Goal: Check status: Check status

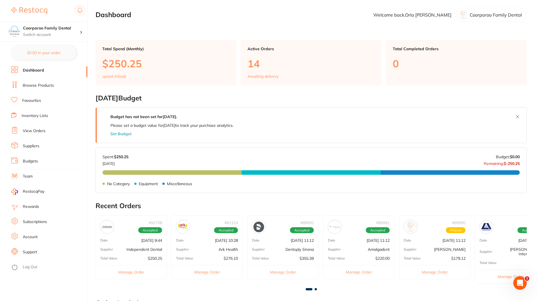
click at [38, 135] on li "View Orders" at bounding box center [49, 131] width 76 height 8
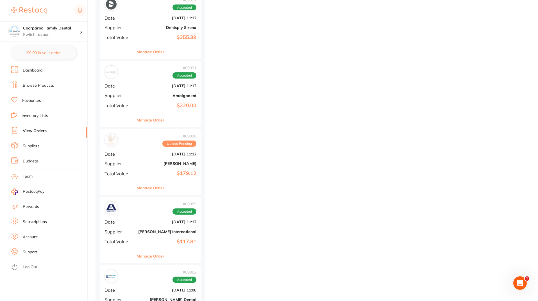
scroll to position [281, 0]
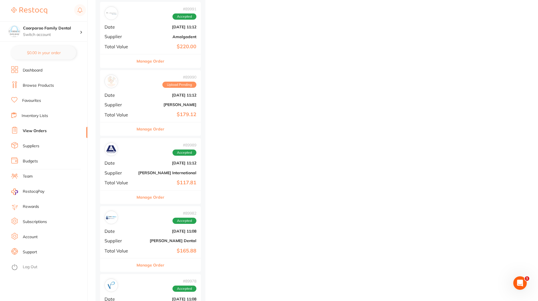
click at [113, 150] on img at bounding box center [111, 149] width 11 height 11
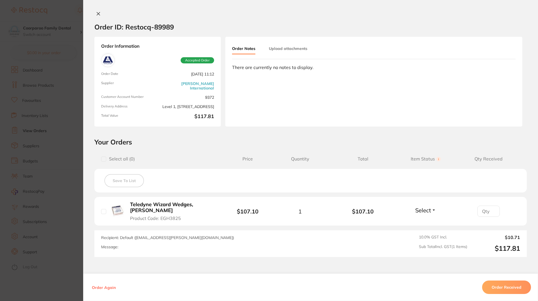
click at [294, 49] on button "Upload attachments" at bounding box center [288, 49] width 38 height 10
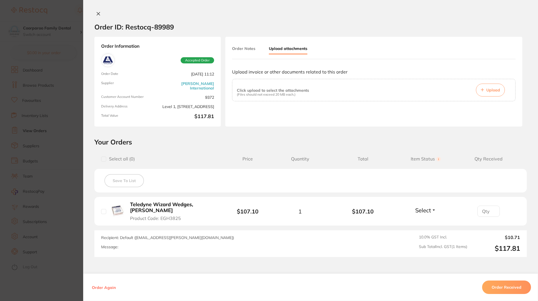
click at [252, 47] on button "Order Notes" at bounding box center [243, 49] width 23 height 10
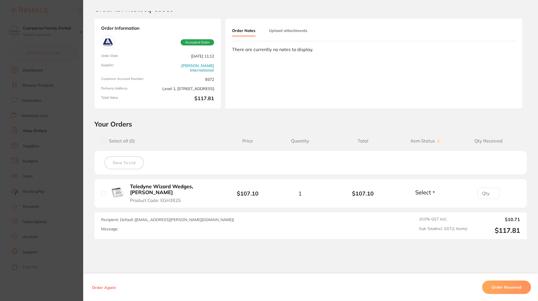
scroll to position [35, 0]
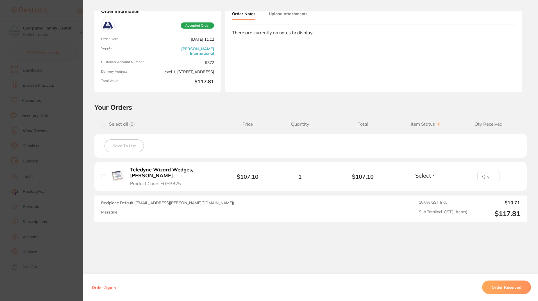
click at [228, 273] on div "Order ID: Restocq- 89989 Order Information Accepted Order Order Date [DATE] 11:…" at bounding box center [310, 156] width 455 height 290
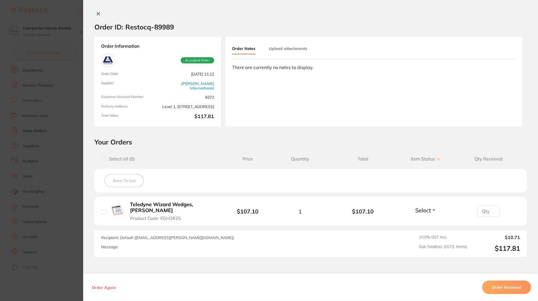
scroll to position [253, 0]
click at [184, 84] on link "[PERSON_NAME] International" at bounding box center [187, 85] width 54 height 9
drag, startPoint x: 59, startPoint y: 116, endPoint x: 33, endPoint y: 63, distance: 58.3
click at [59, 116] on section "Order ID: Restocq- 89989 Order Information Accepted Order Order Date [DATE] 11:…" at bounding box center [269, 150] width 538 height 301
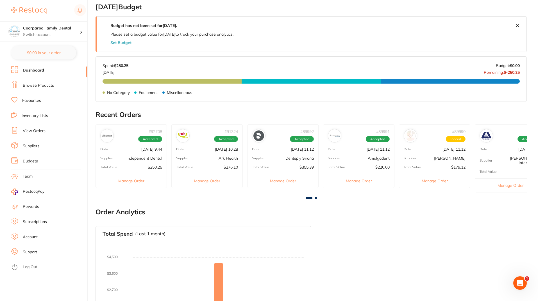
scroll to position [148, 0]
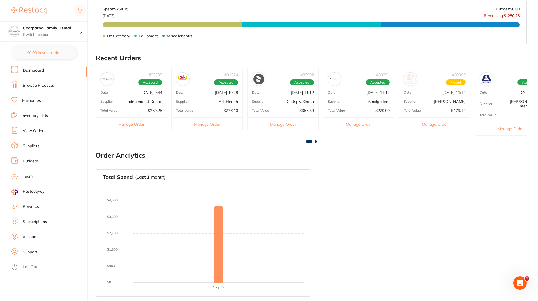
click at [489, 246] on div "Total Spend (Last 1 month) No orders placed yet Charts will be shown once trans…" at bounding box center [311, 233] width 431 height 137
click at [46, 134] on li "View Orders" at bounding box center [49, 131] width 76 height 8
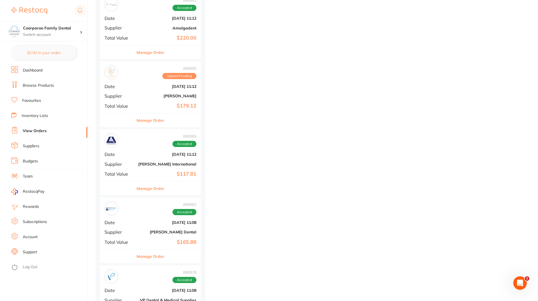
scroll to position [309, 0]
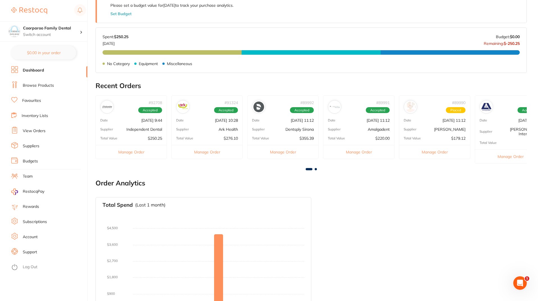
scroll to position [148, 0]
